Goal: Check status: Check status

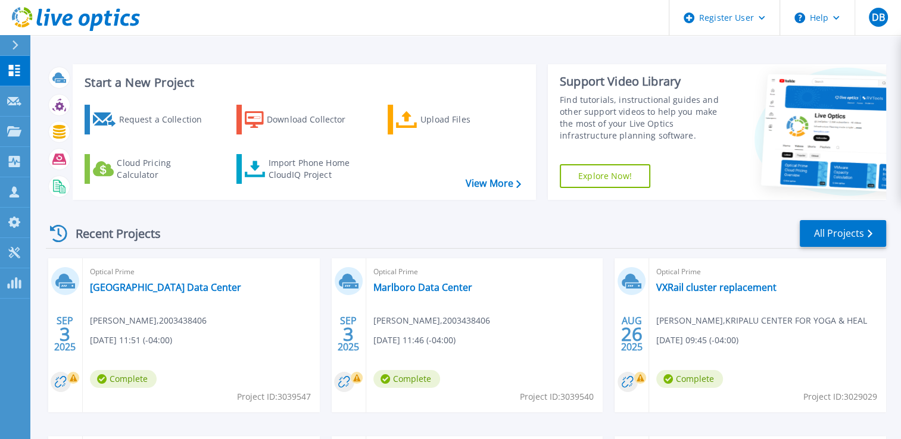
scroll to position [100, 0]
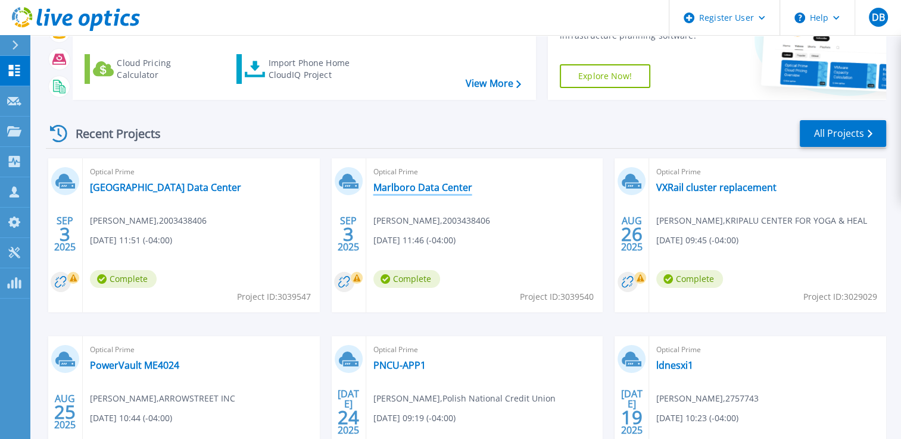
click at [380, 183] on link "Marlboro Data Center" at bounding box center [422, 188] width 99 height 12
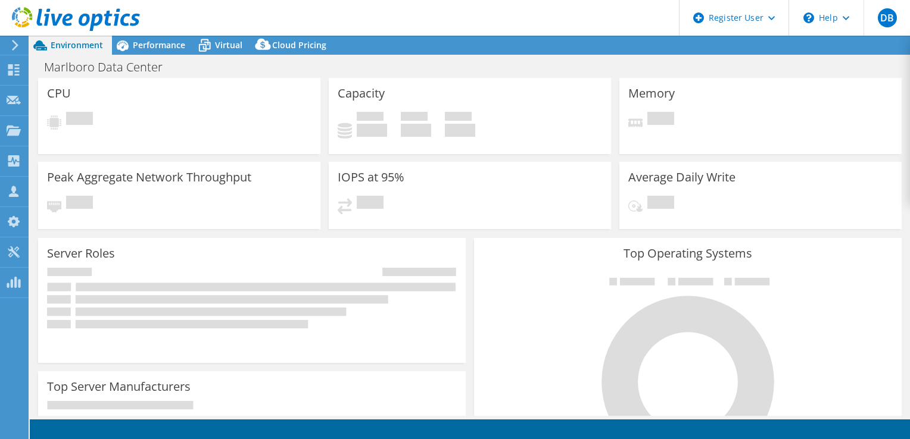
select select "USD"
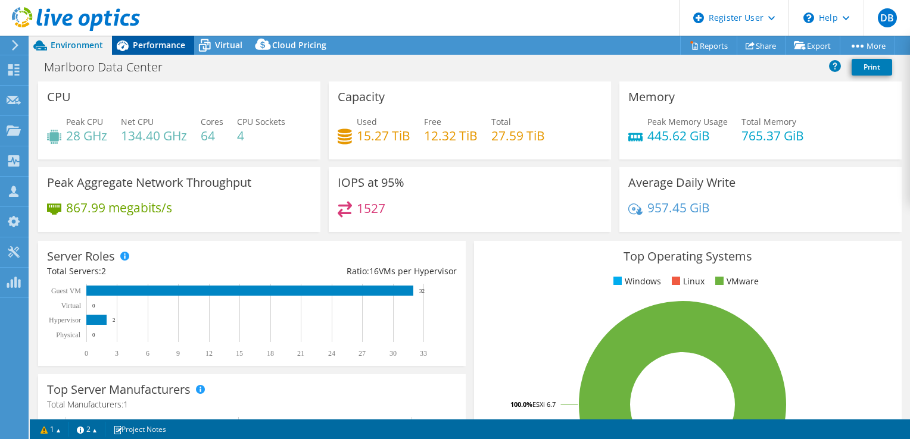
click at [127, 44] on icon at bounding box center [123, 45] width 12 height 11
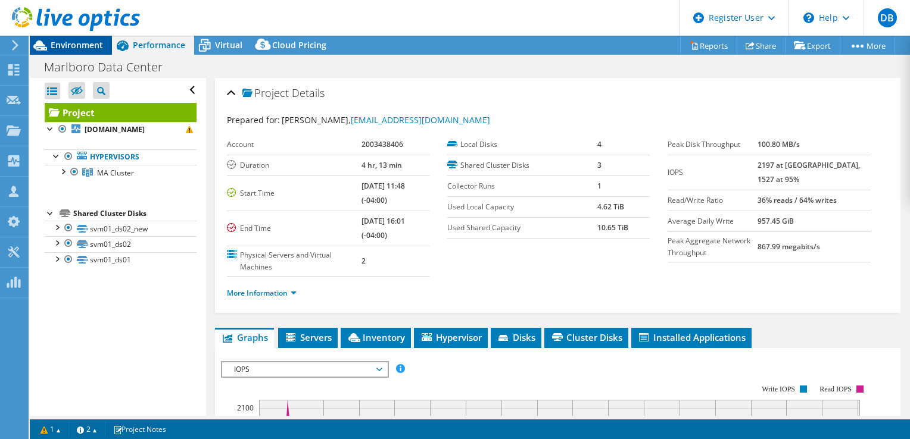
click at [43, 43] on icon at bounding box center [40, 45] width 21 height 21
